Goal: Task Accomplishment & Management: Complete application form

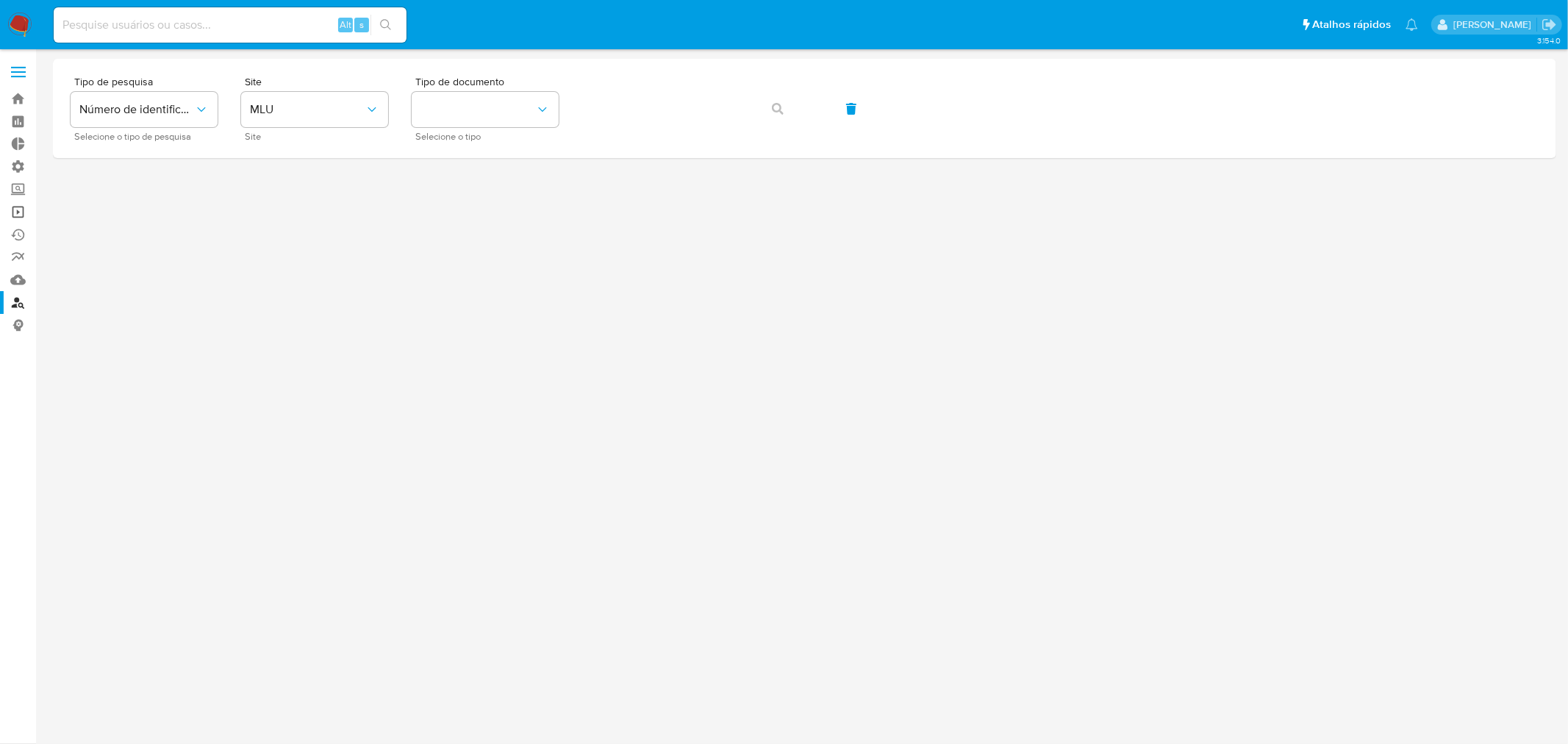
click at [15, 209] on link "Operações em massa" at bounding box center [87, 212] width 175 height 22
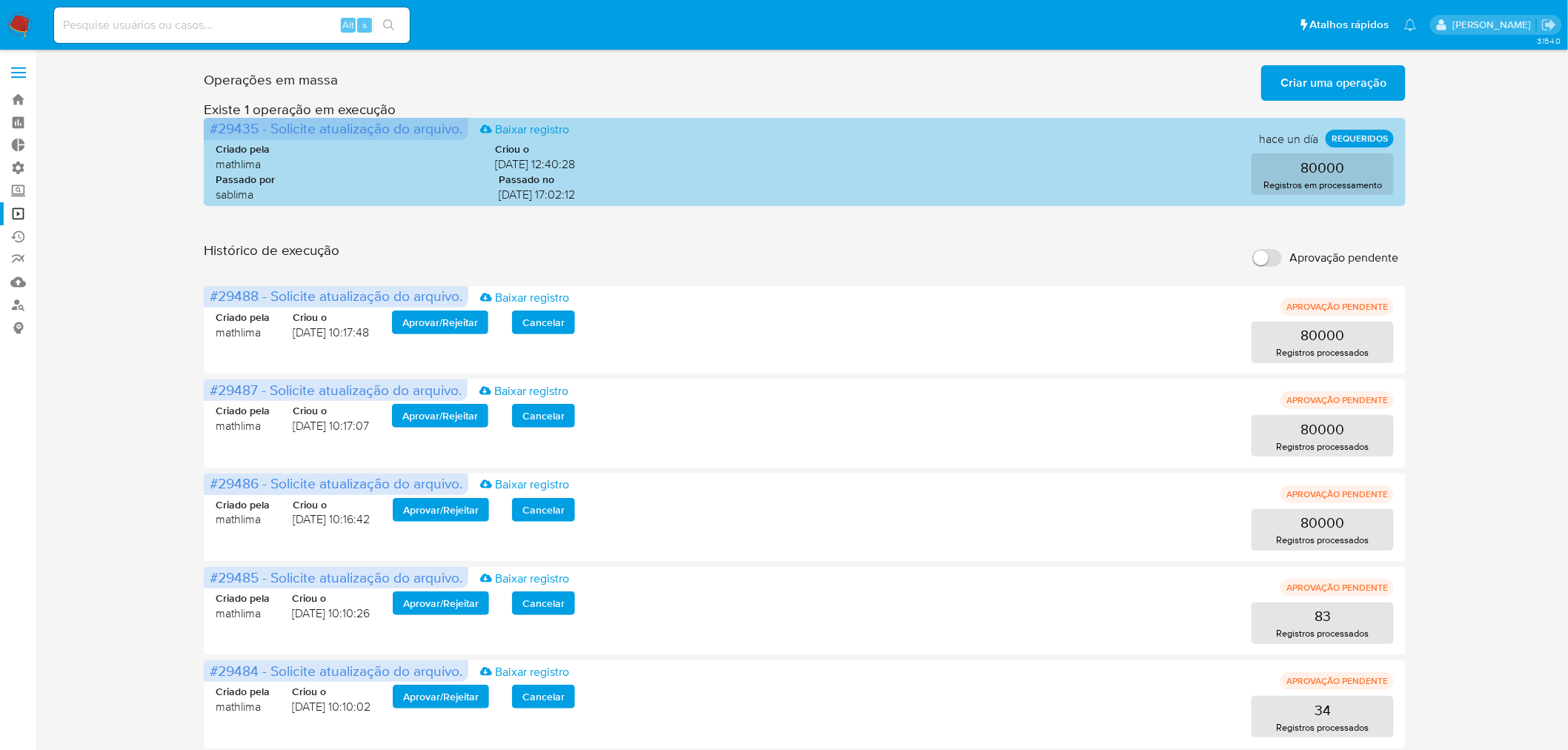
click at [372, 128] on span "#29435 - Solicite atualização do arquivo." at bounding box center [335, 129] width 253 height 21
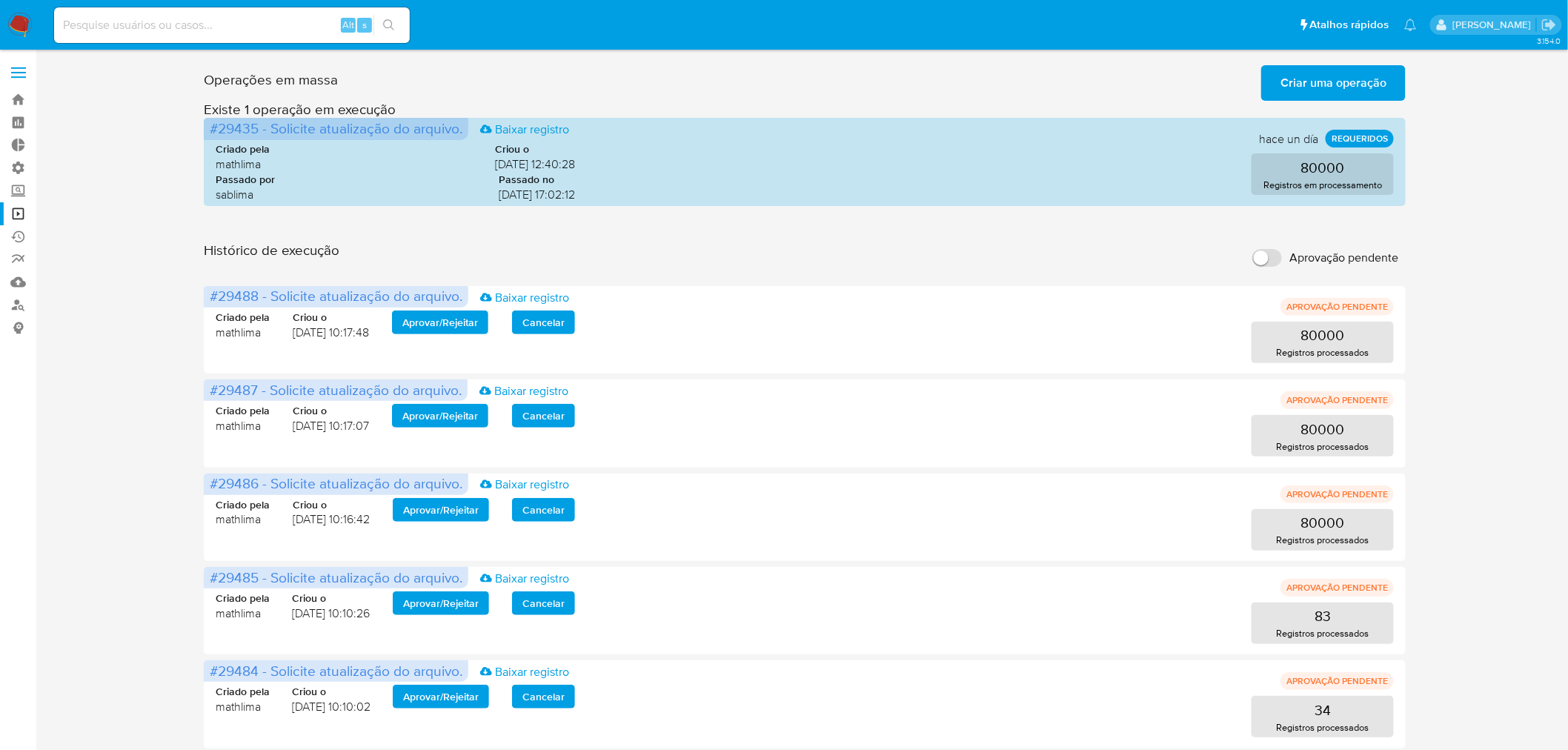
click at [1255, 260] on input "Aprovação pendente" at bounding box center [1267, 258] width 30 height 17
checkbox input "true"
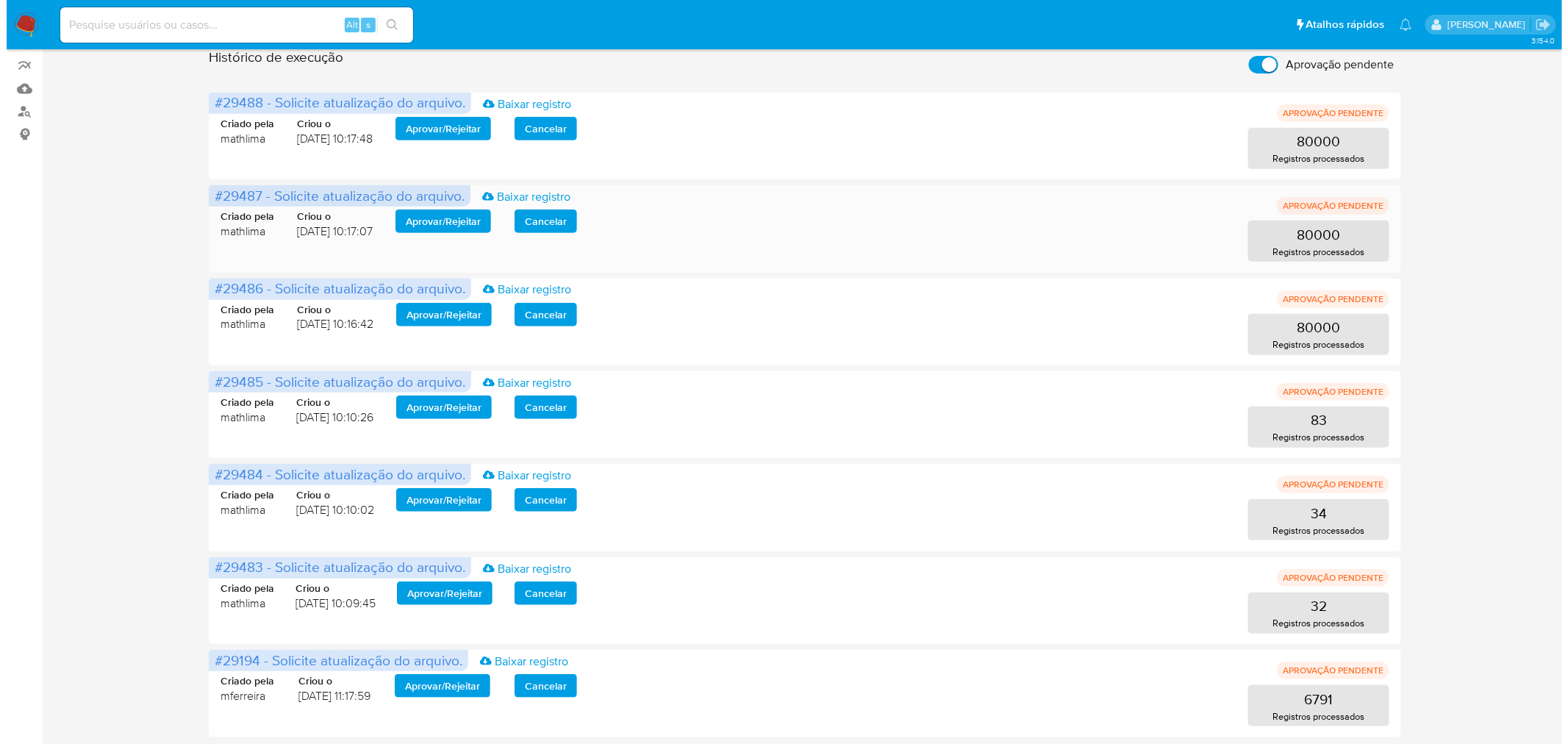
scroll to position [193, 0]
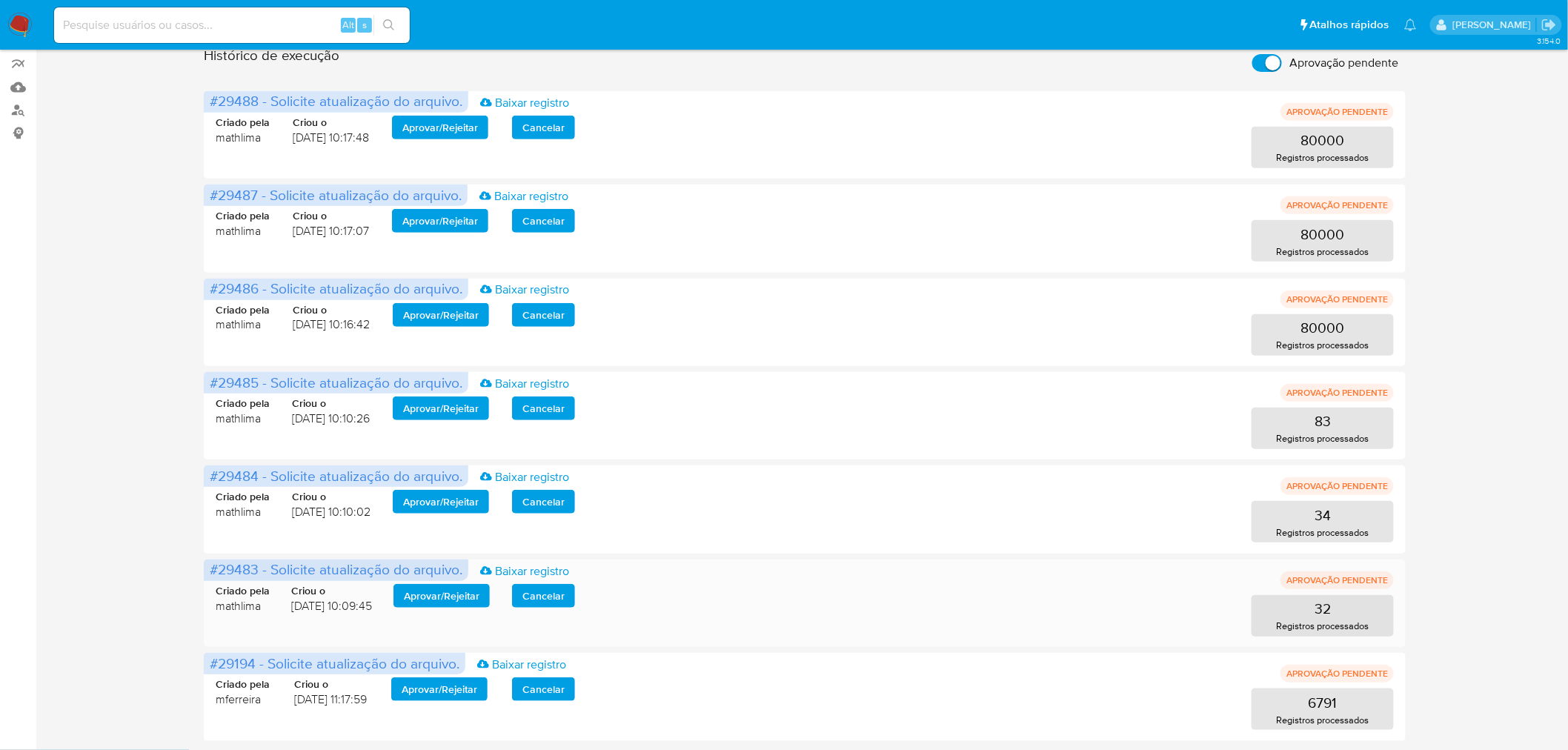
click at [468, 598] on span "Aprovar / Rejeitar" at bounding box center [441, 596] width 76 height 21
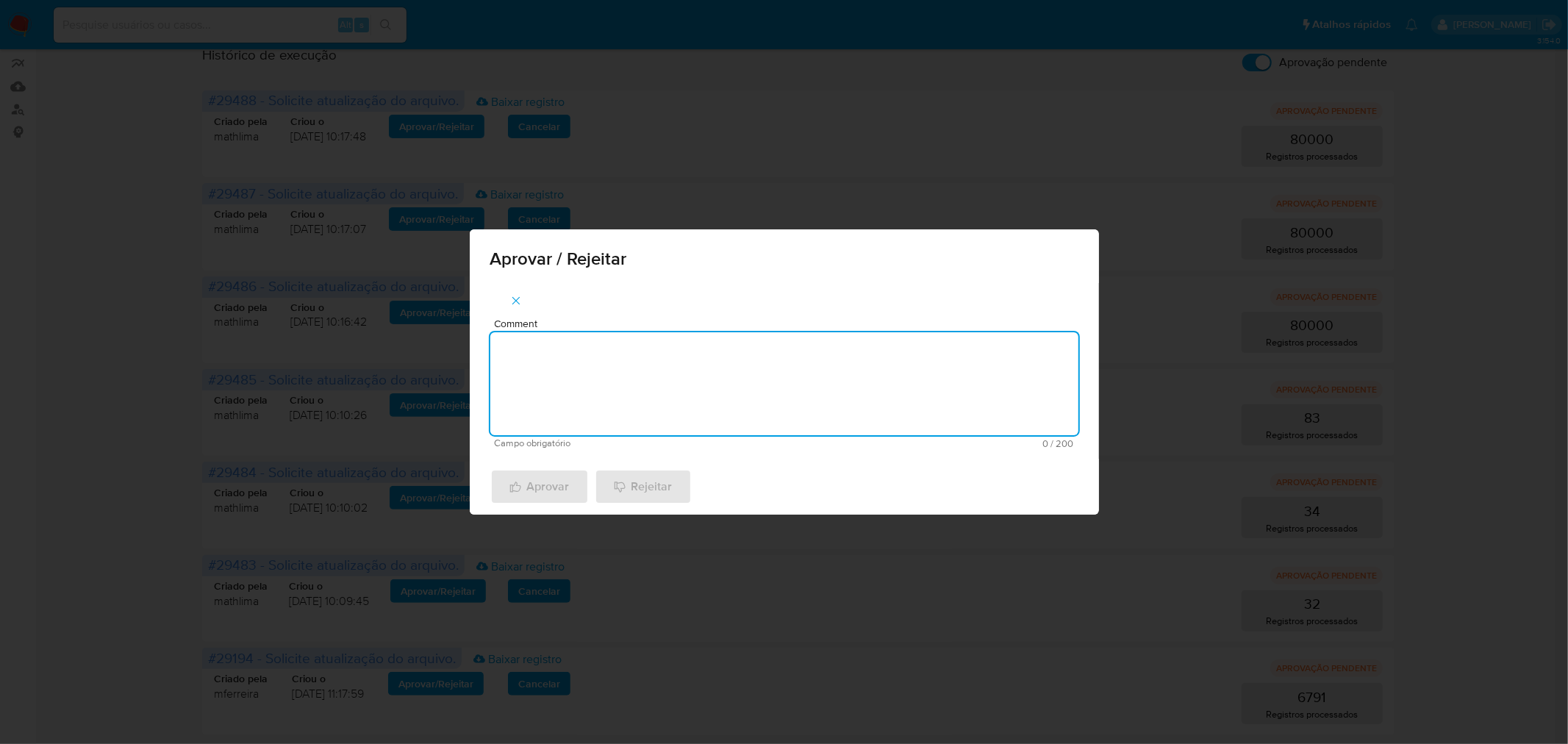
click at [576, 384] on textarea "Comment" at bounding box center [784, 384] width 588 height 103
type textarea "a"
click at [638, 348] on textarea "atualização de legajos 2025" at bounding box center [784, 384] width 588 height 103
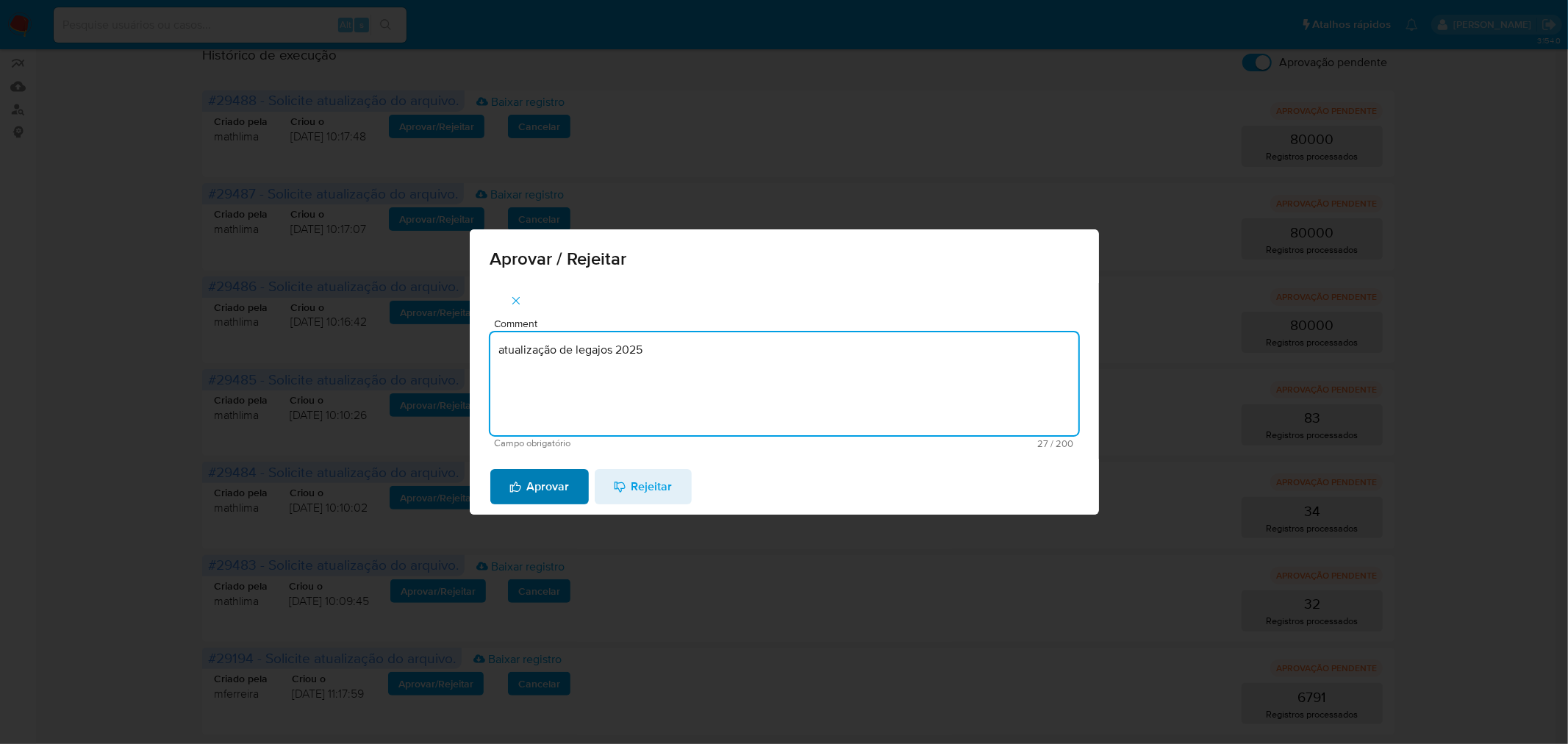
type textarea "atualização de legajos 2025"
click at [544, 487] on span "Aprovar" at bounding box center [539, 487] width 60 height 33
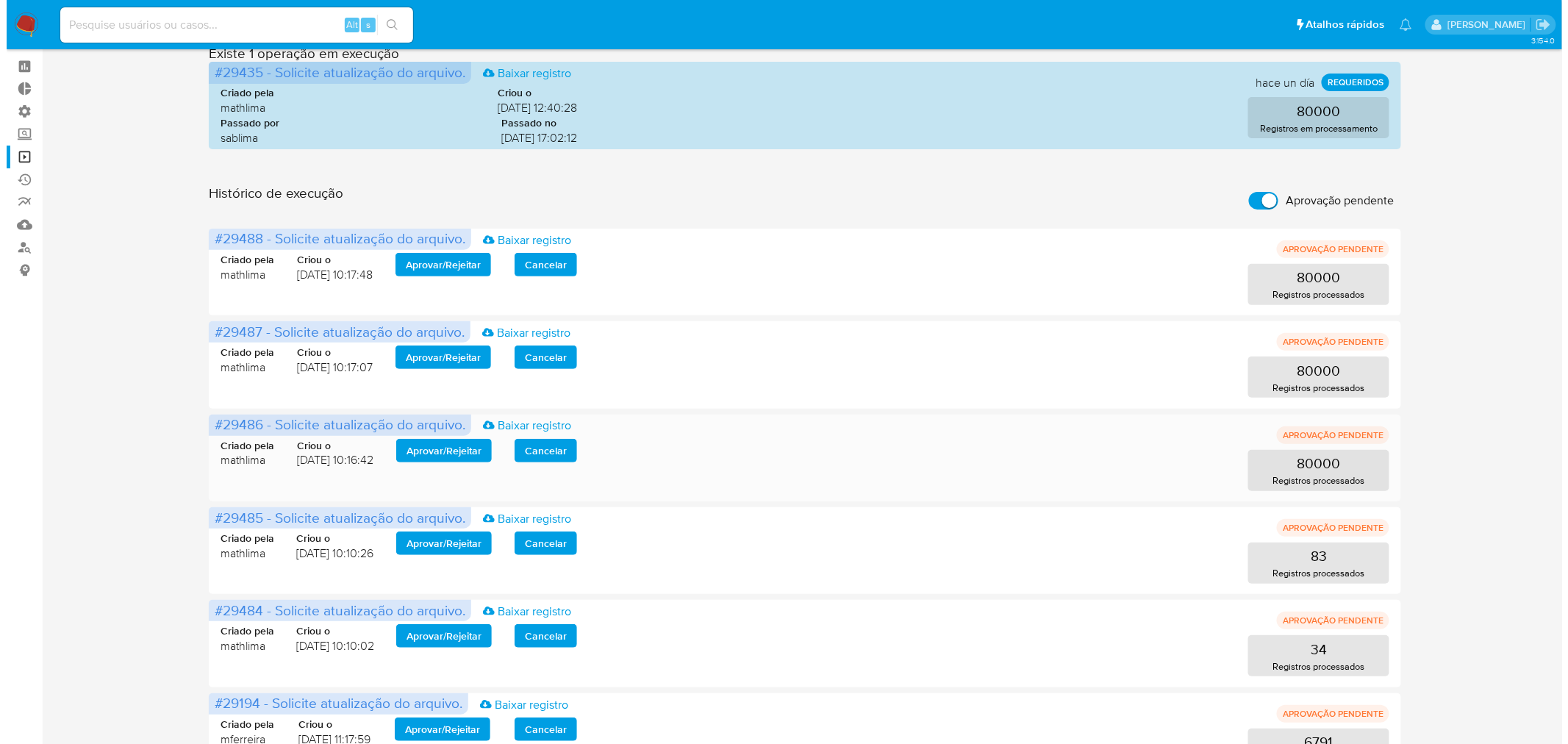
scroll to position [100, 0]
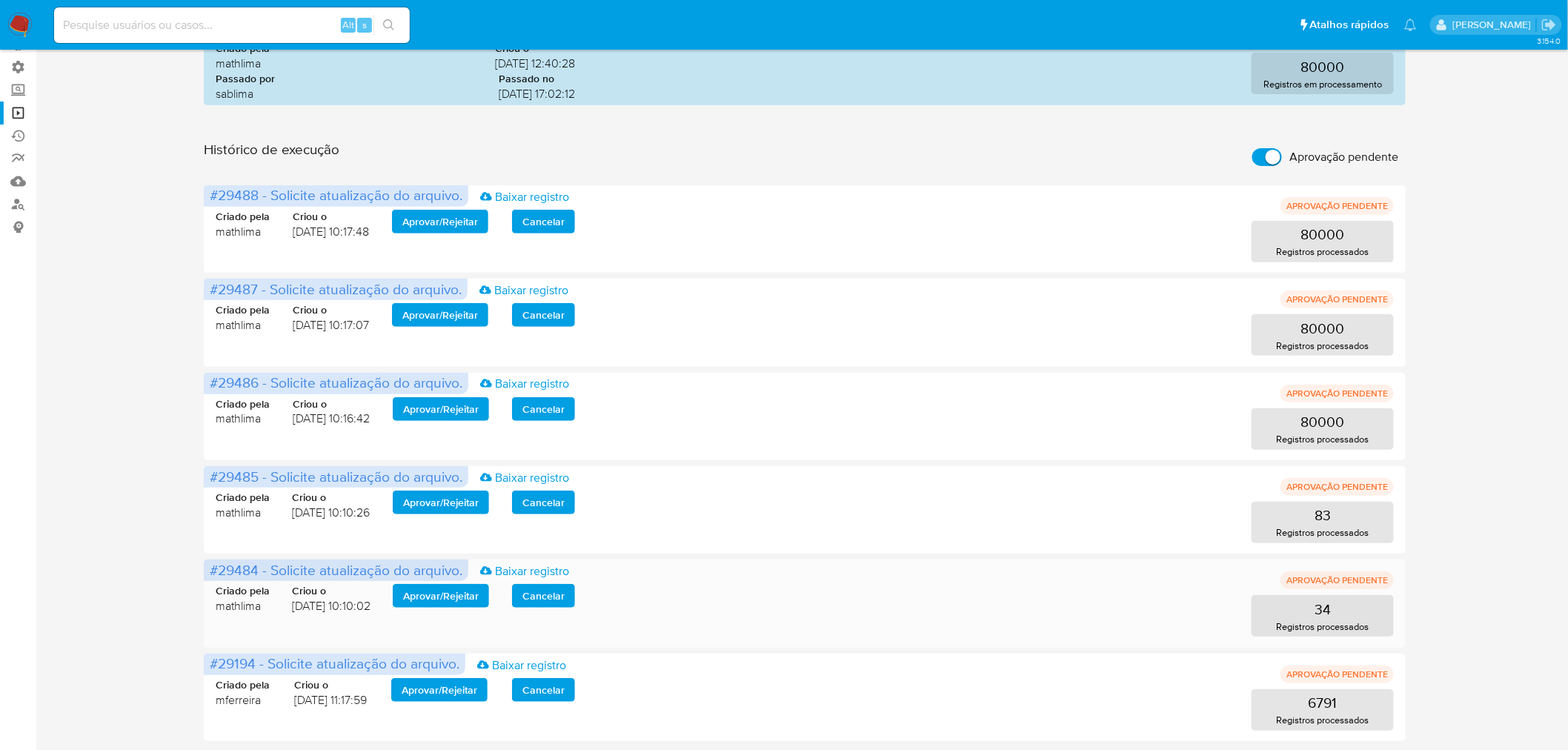
click at [447, 599] on span "Aprovar / Rejeitar" at bounding box center [440, 596] width 76 height 21
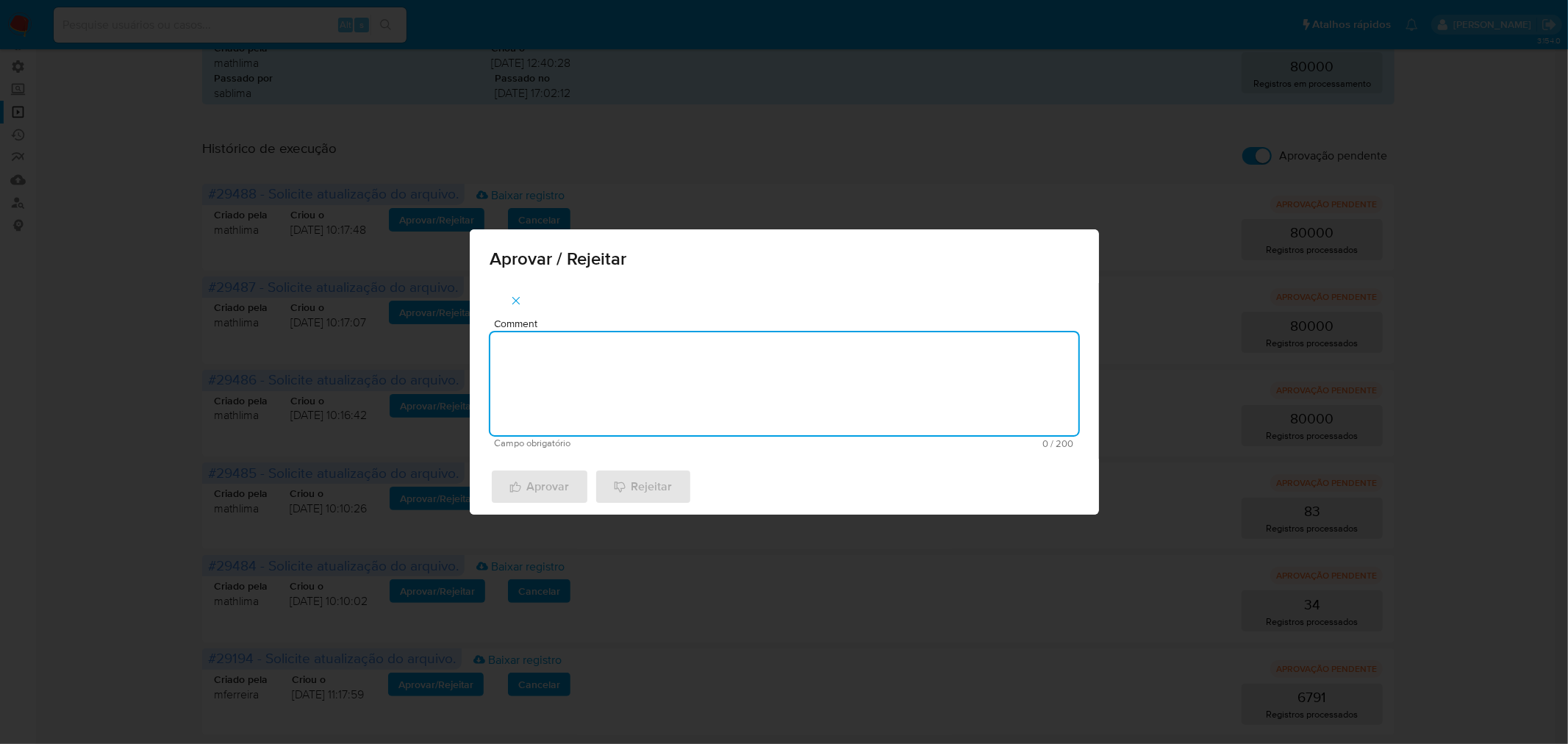
click at [571, 404] on textarea "Comment" at bounding box center [784, 384] width 588 height 103
paste textarea "atualização de legajos 2025"
type textarea "atualização de legajos 2025"
click at [541, 490] on span "Aprovar" at bounding box center [539, 487] width 60 height 33
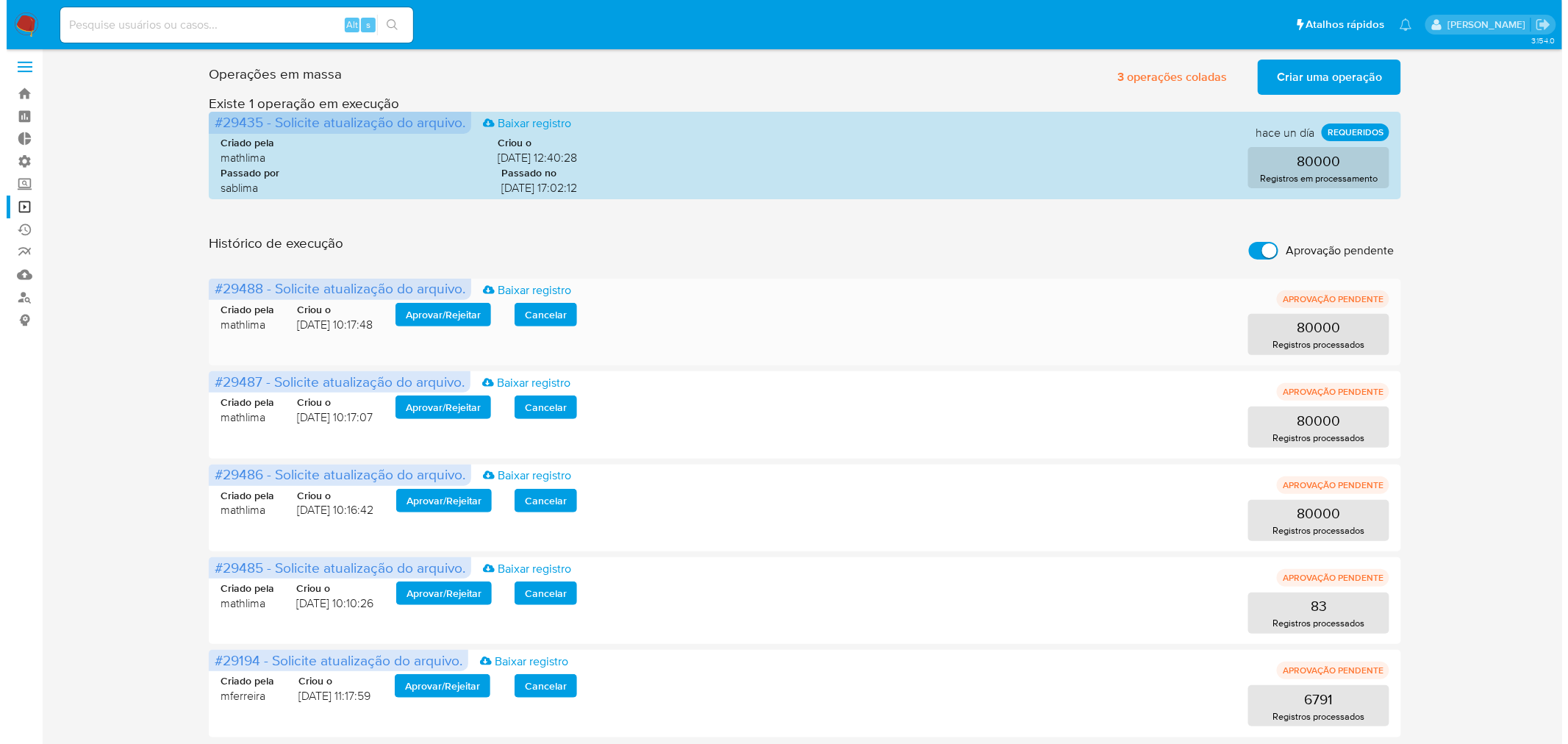
scroll to position [8, 0]
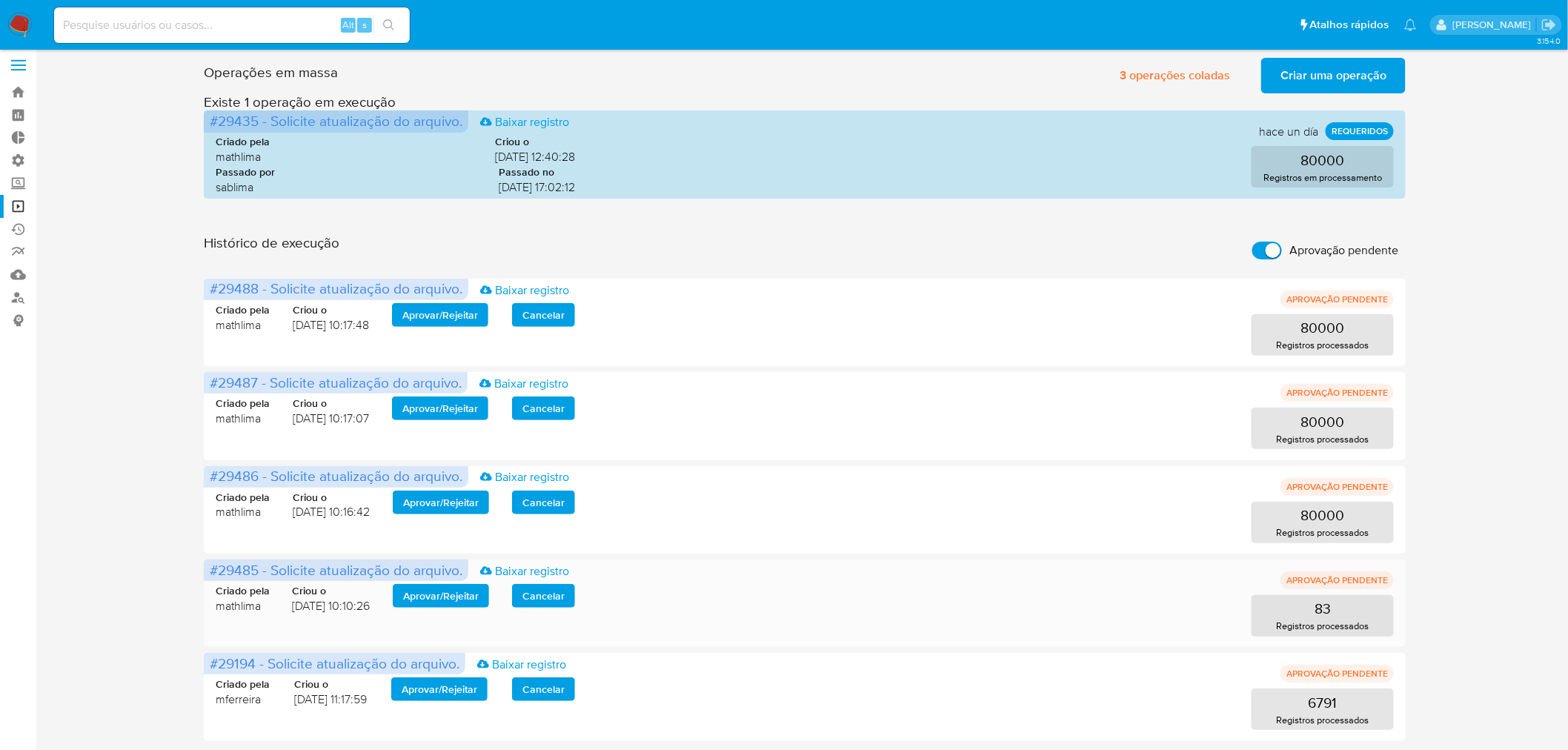
click at [453, 601] on span "Aprovar / Rejeitar" at bounding box center [440, 596] width 76 height 21
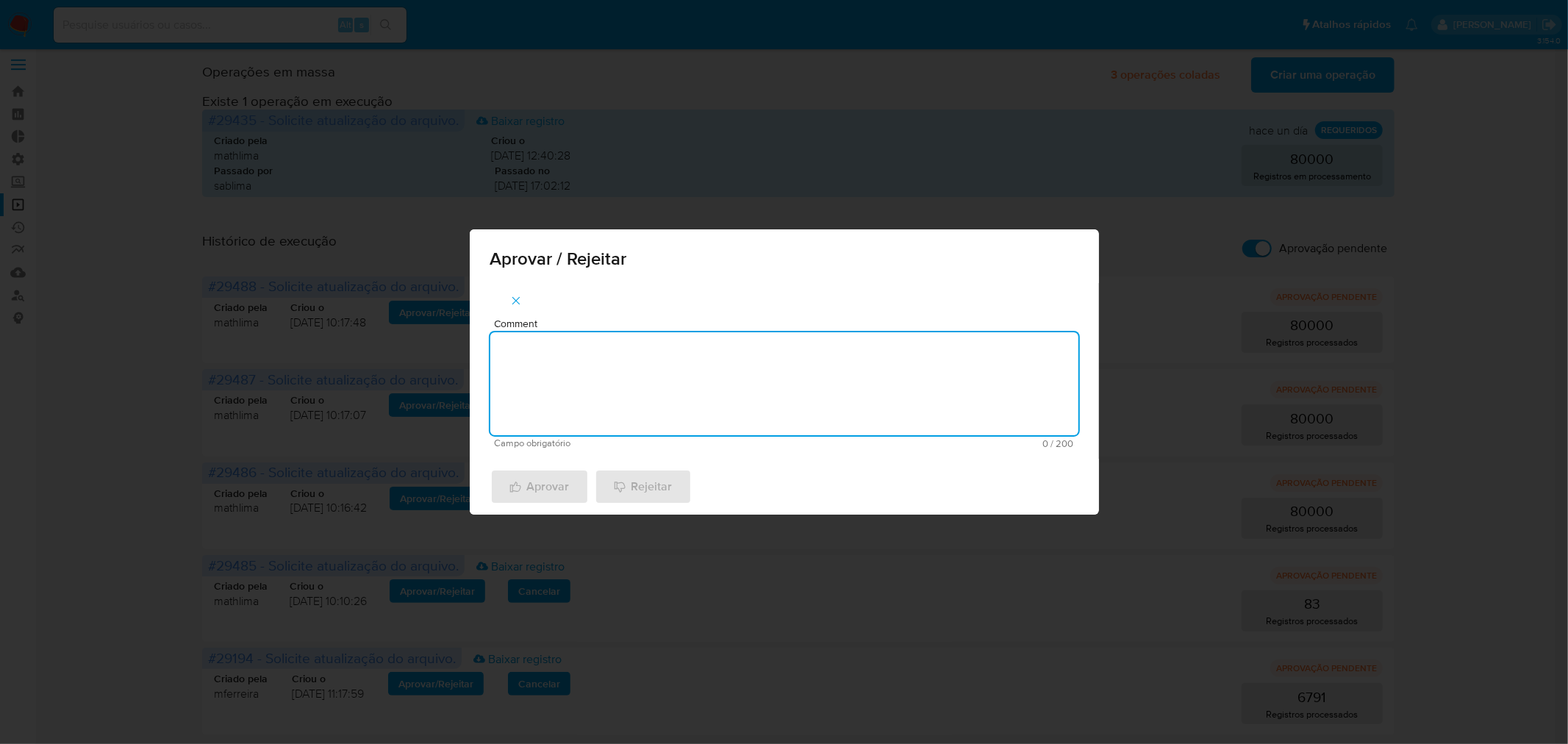
click at [710, 363] on textarea "Comment" at bounding box center [784, 384] width 588 height 103
paste textarea "atualização de legajos 2025"
type textarea "atualização de legajos 2025"
click at [557, 488] on span "Aprovar" at bounding box center [539, 487] width 60 height 33
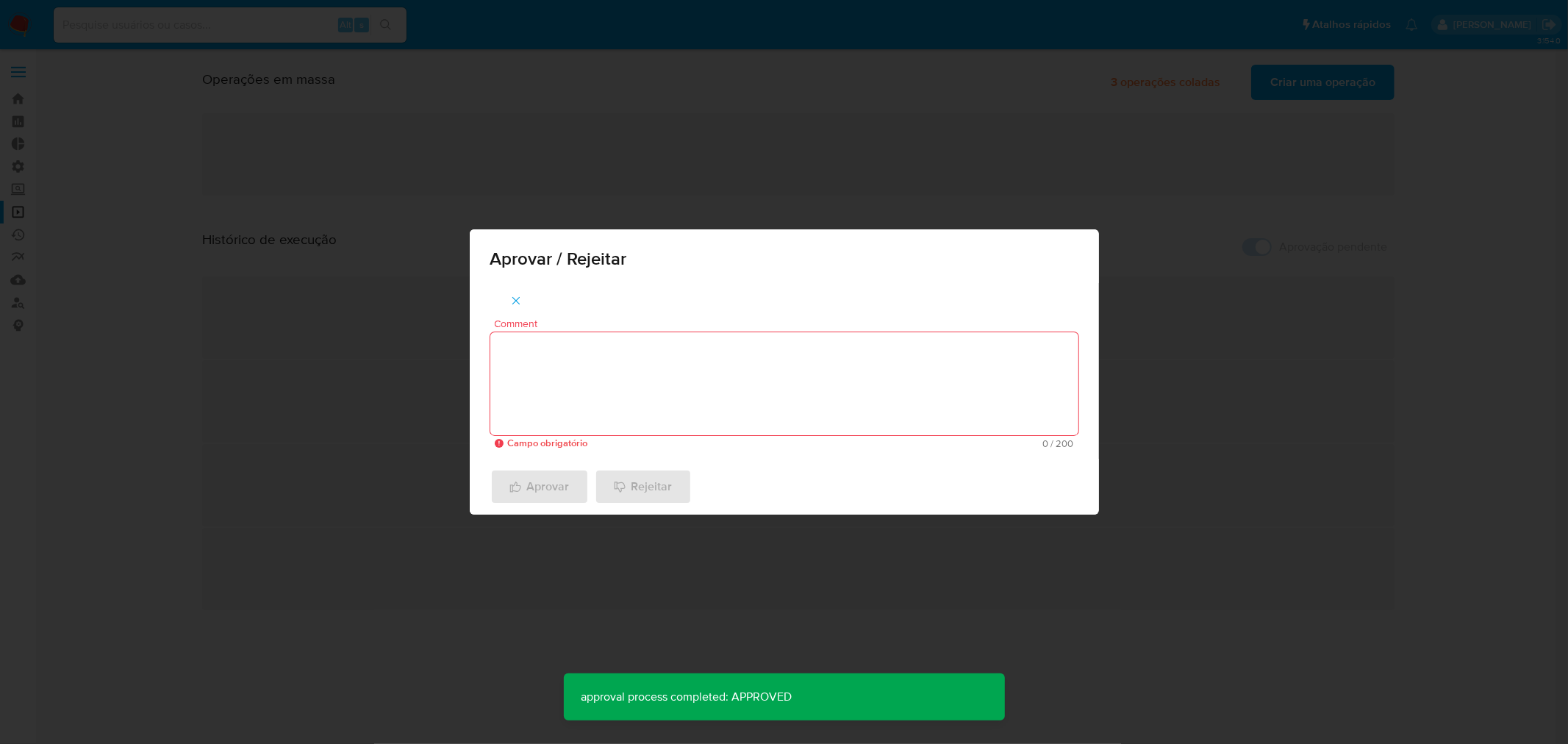
scroll to position [0, 0]
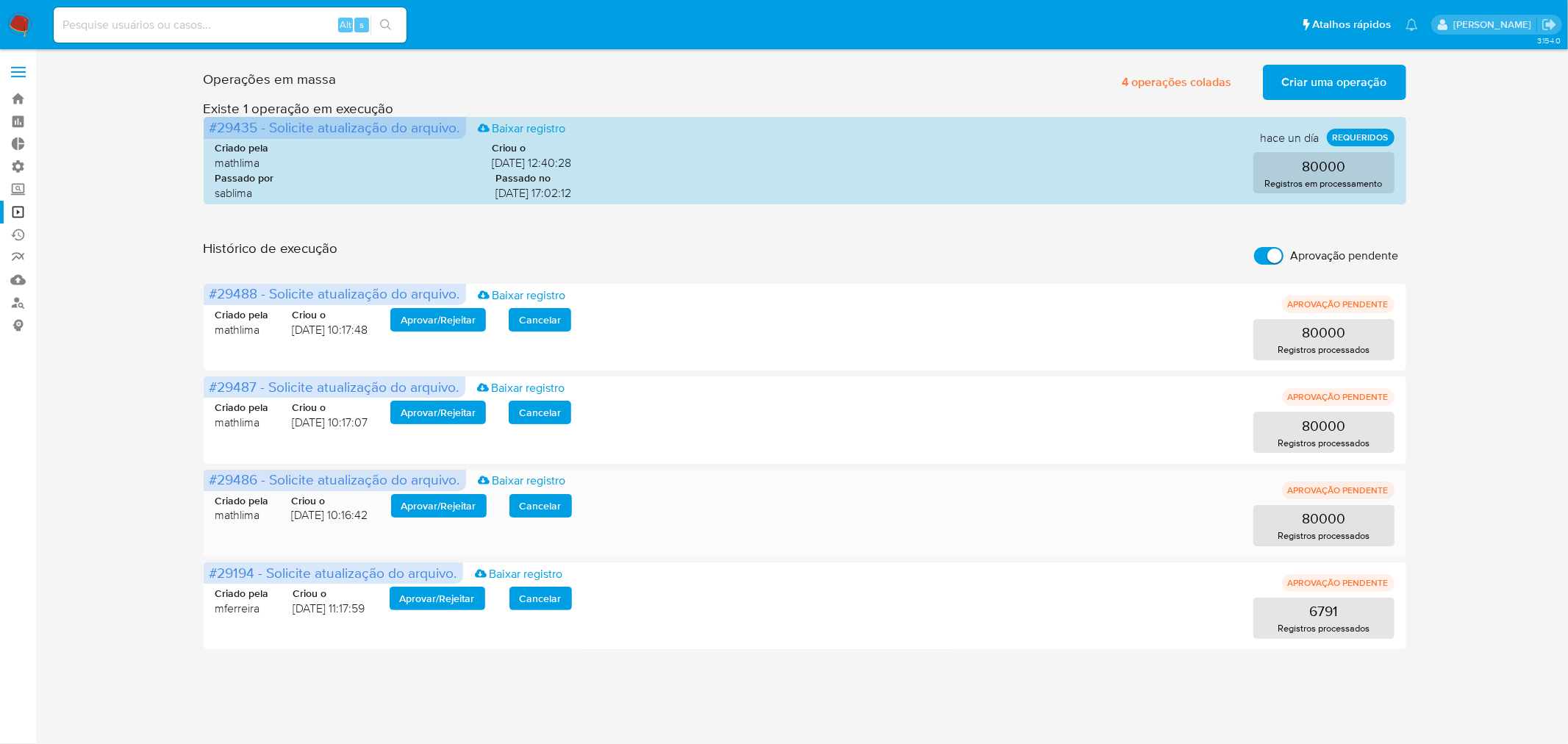
click at [453, 503] on span "Aprovar / Rejeitar" at bounding box center [439, 506] width 75 height 21
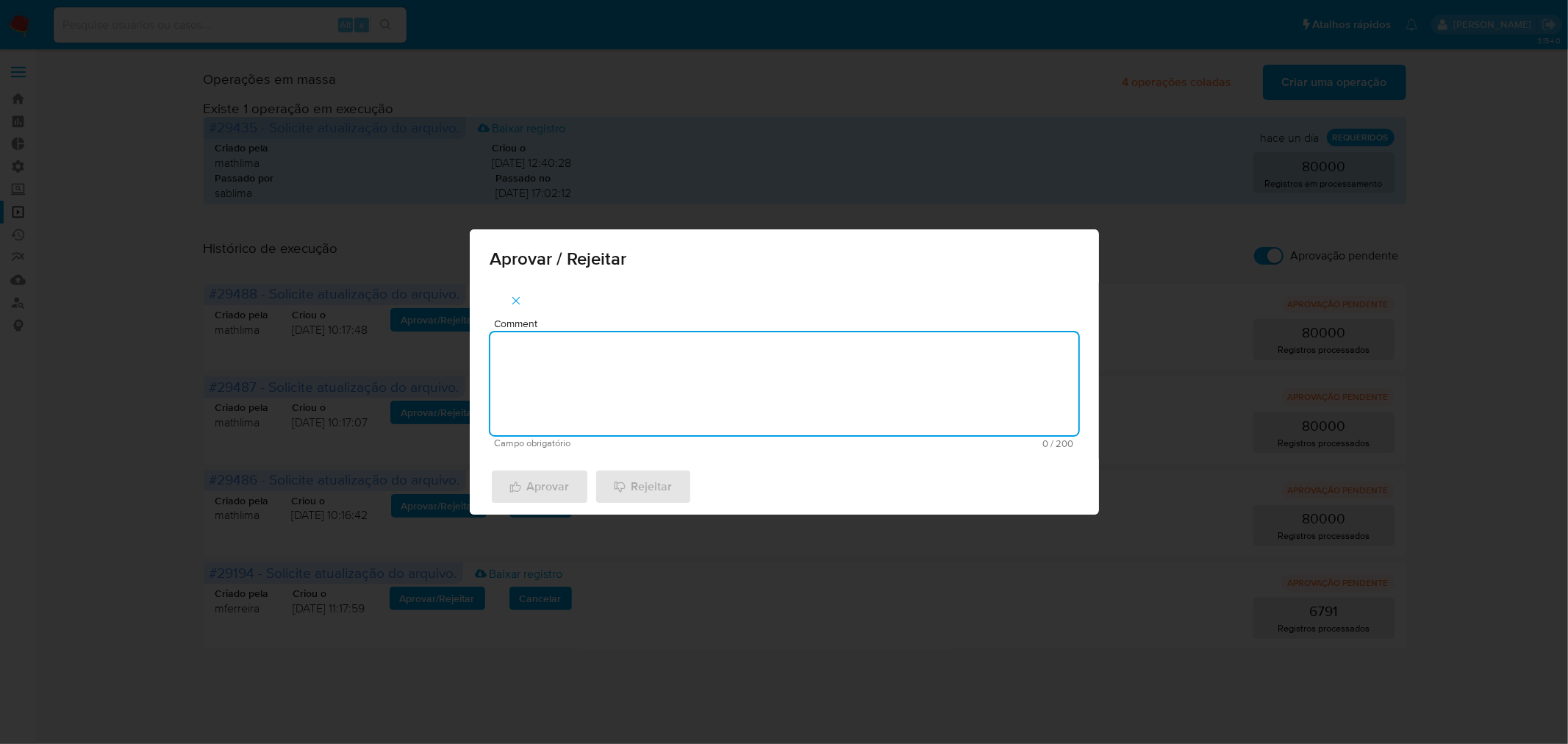
click at [540, 410] on textarea "Comment" at bounding box center [784, 384] width 588 height 103
paste textarea "atualização de legajos 2025"
type textarea "atualização de legajos 2025"
click at [562, 484] on span "Aprovar" at bounding box center [539, 487] width 60 height 33
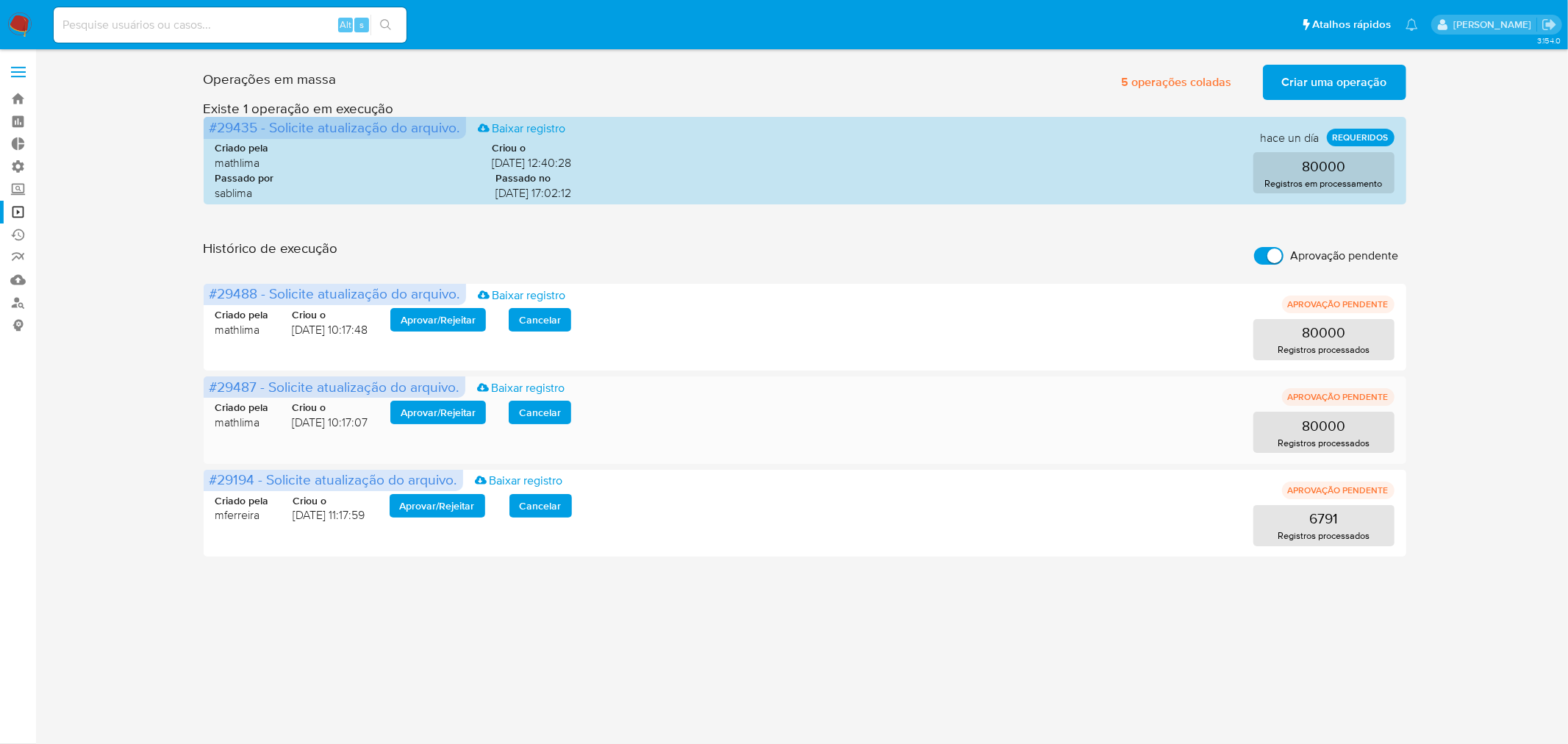
click at [437, 412] on span "Aprovar / Rejeitar" at bounding box center [438, 413] width 75 height 21
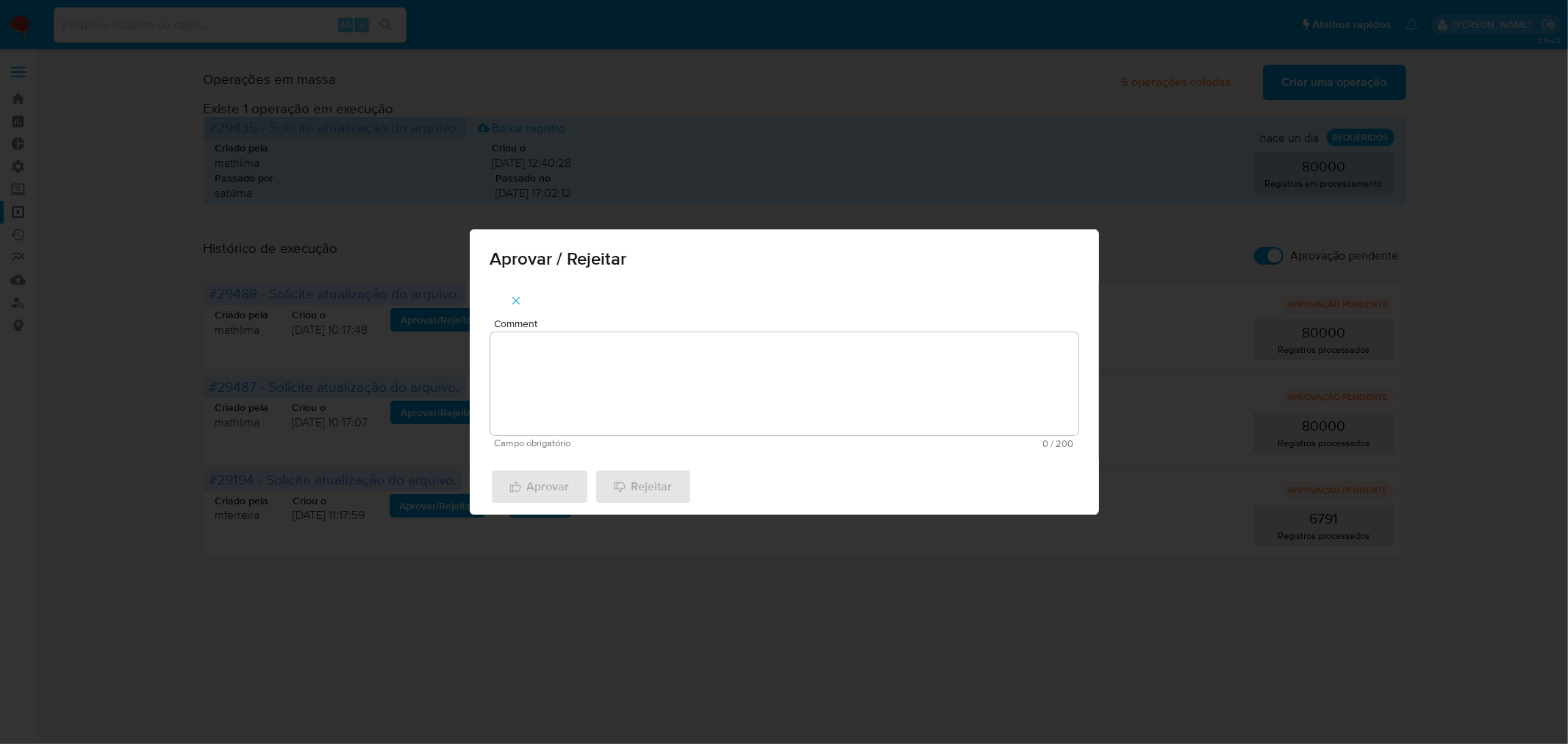
click at [614, 379] on textarea "Comment" at bounding box center [784, 384] width 588 height 103
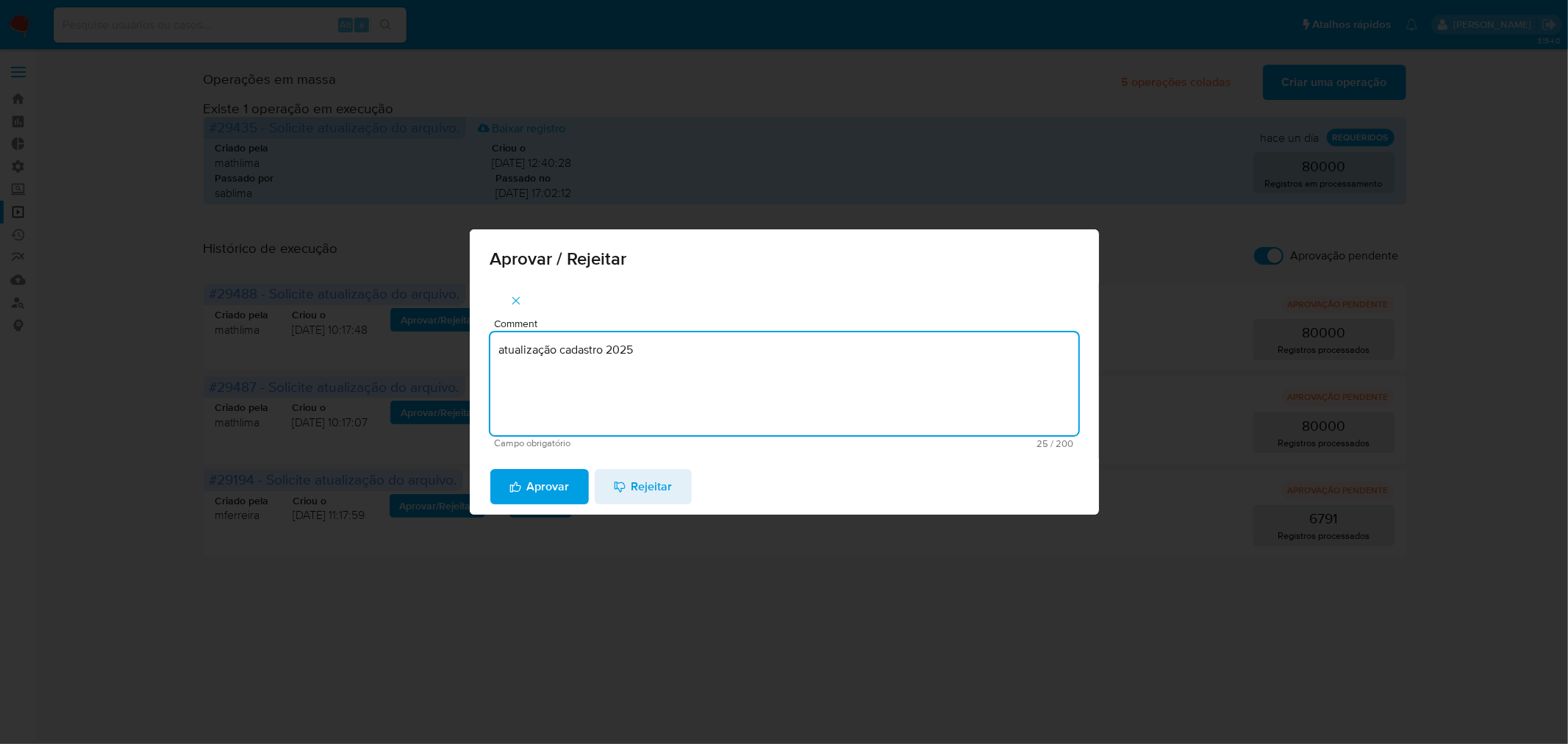
click at [650, 366] on textarea "atualização cadastro 2025" at bounding box center [784, 384] width 588 height 103
type textarea "atualização cadastro 2025"
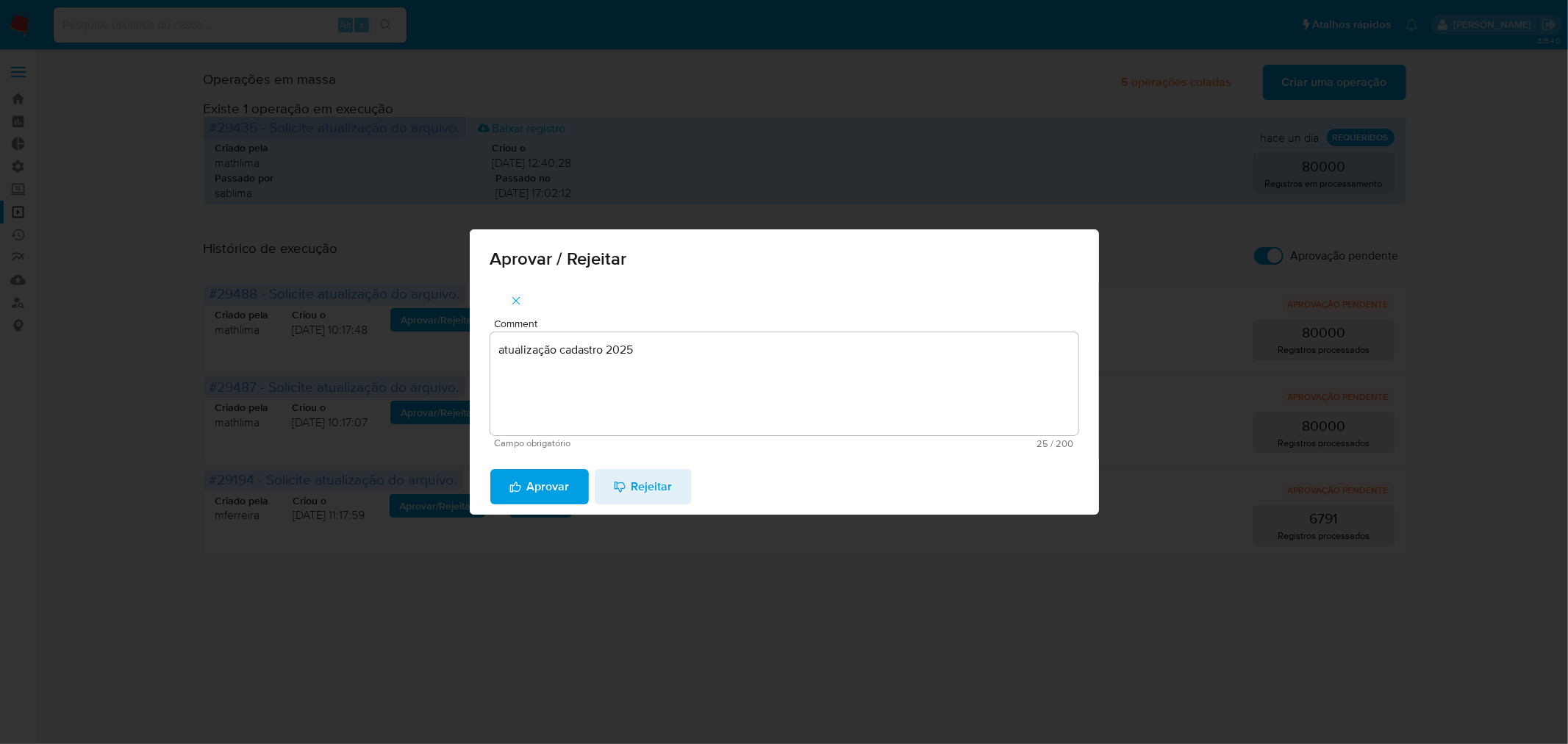
click at [557, 484] on span "Aprovar" at bounding box center [539, 487] width 60 height 33
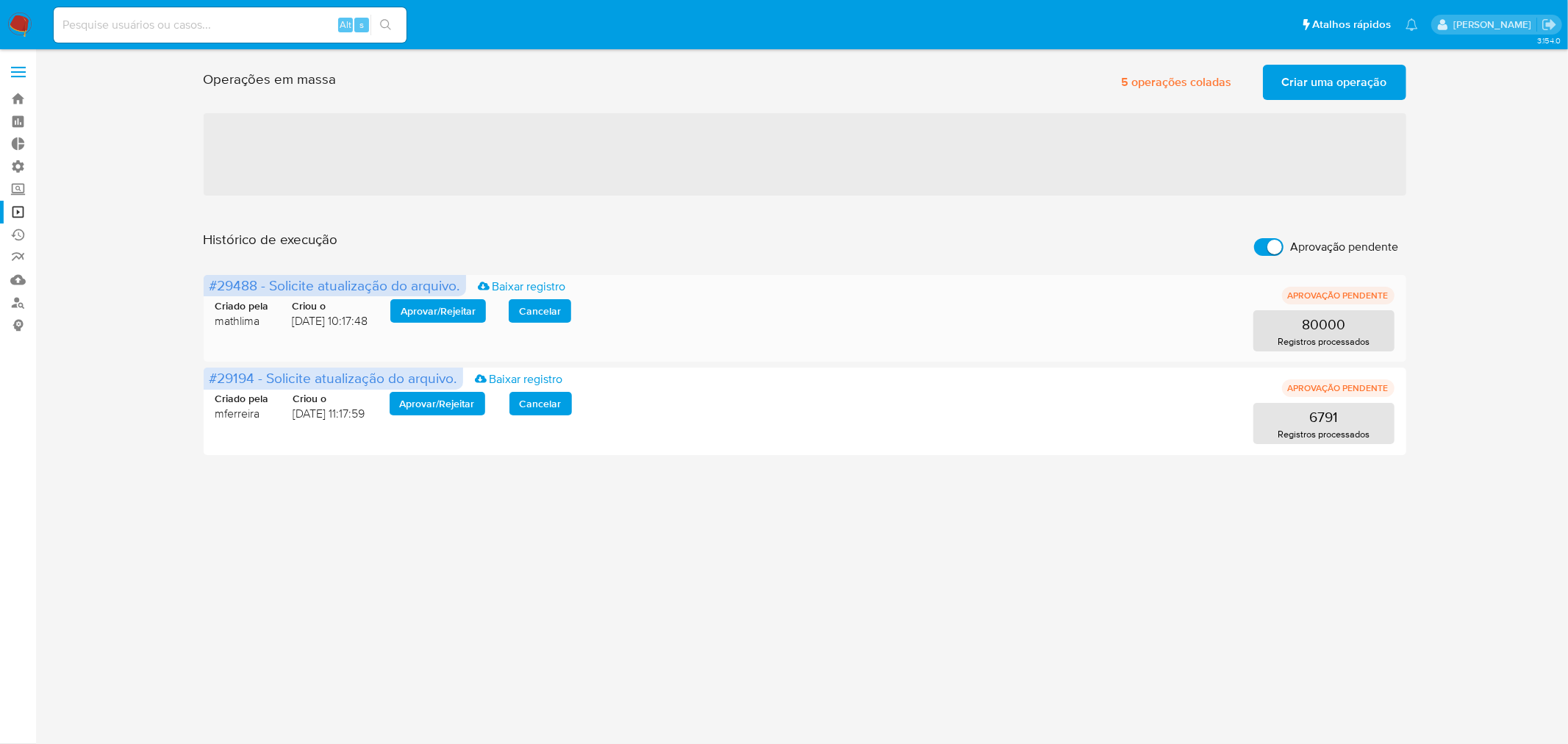
click at [454, 308] on span "Aprovar / Rejeitar" at bounding box center [438, 311] width 75 height 21
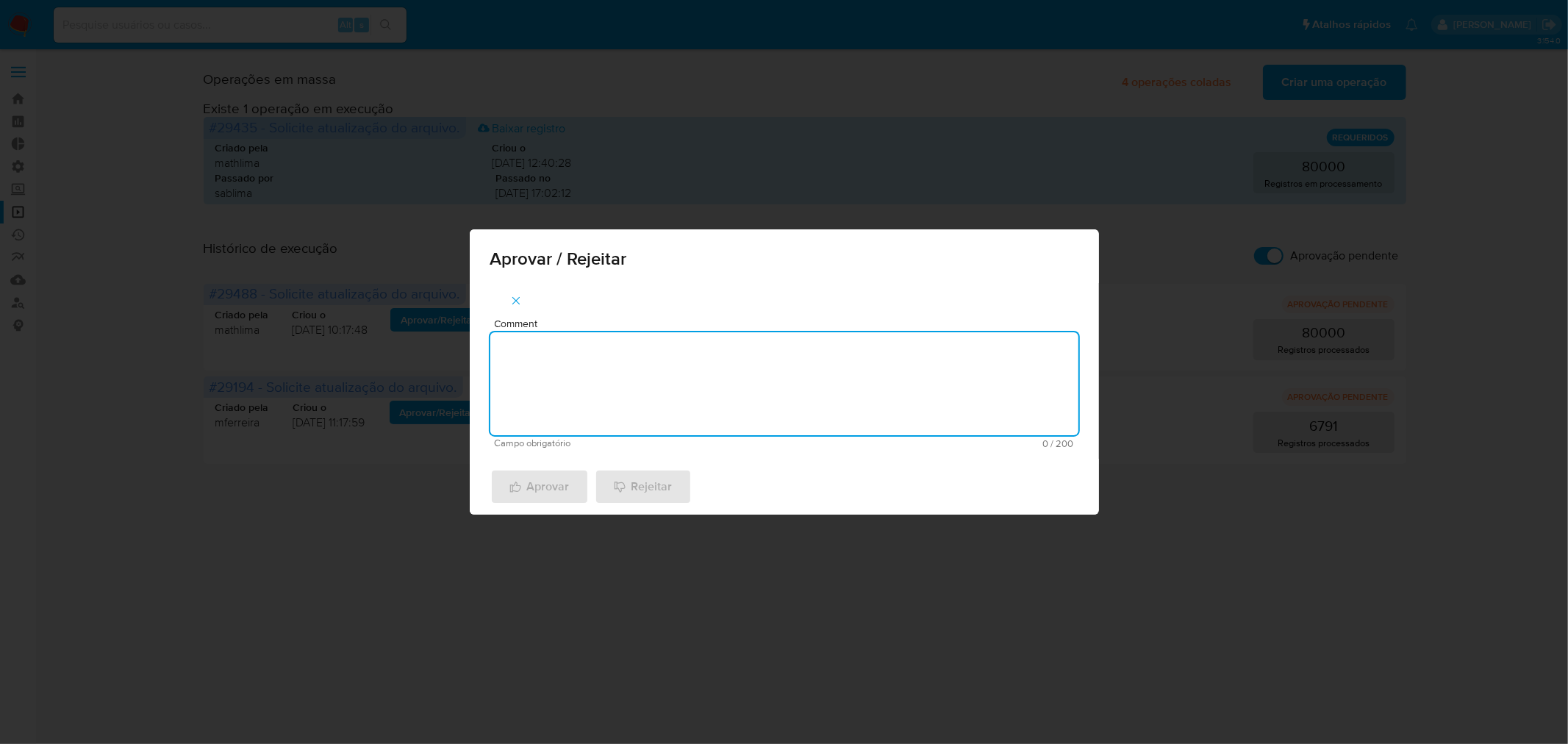
click at [813, 378] on textarea "Comment" at bounding box center [784, 384] width 588 height 103
paste textarea "atualização cadastro 2025"
type textarea "atualização cadastro 2025"
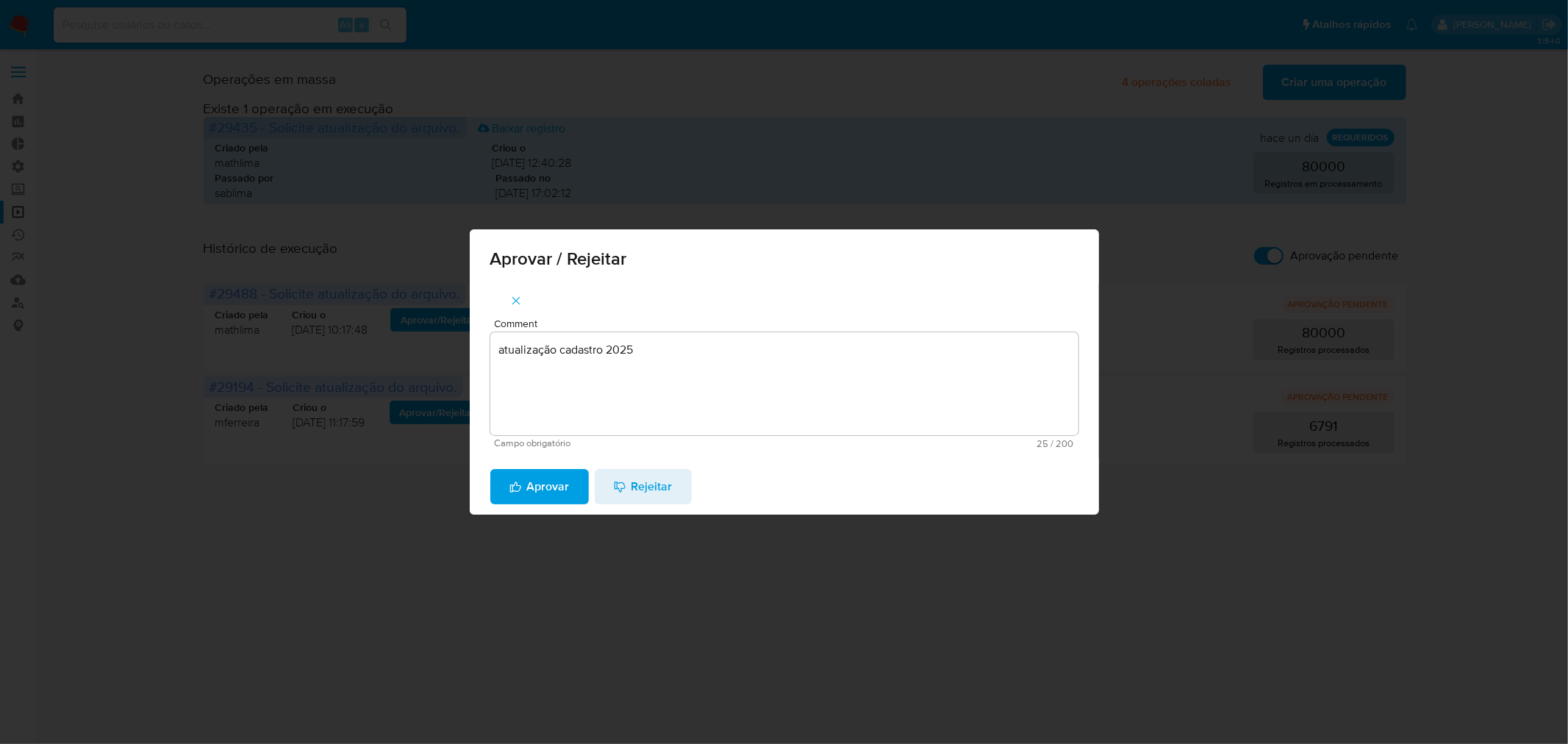
click at [532, 480] on span "Aprovar" at bounding box center [539, 487] width 60 height 33
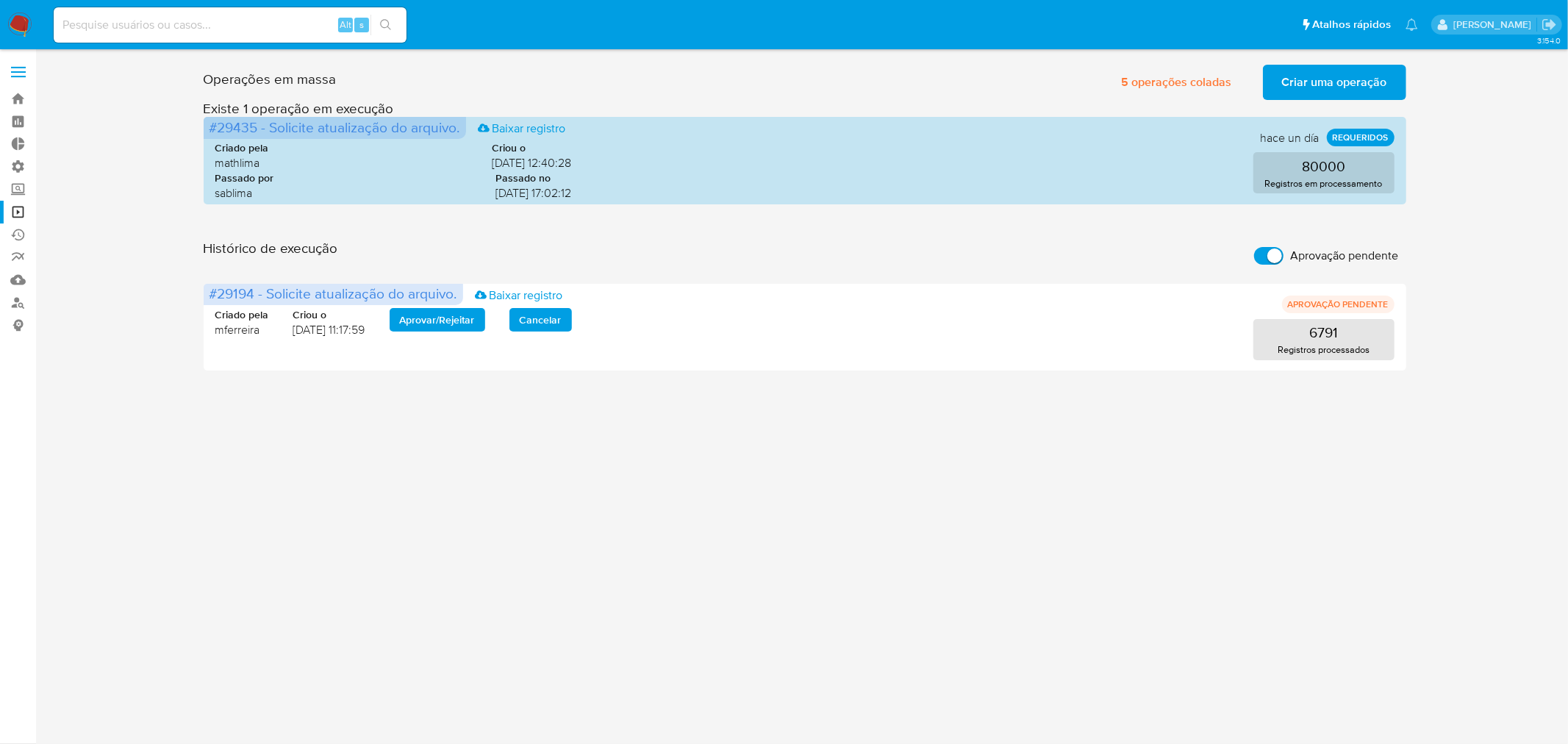
click at [324, 509] on div "3.154.0" at bounding box center [804, 397] width 1503 height 676
